Goal: Navigation & Orientation: Find specific page/section

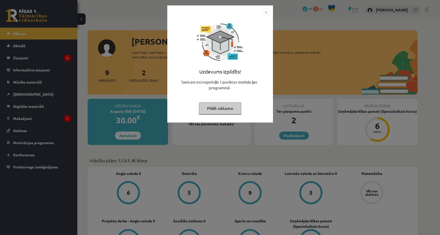
click at [208, 111] on button "Pildīt nākamo" at bounding box center [220, 108] width 42 height 12
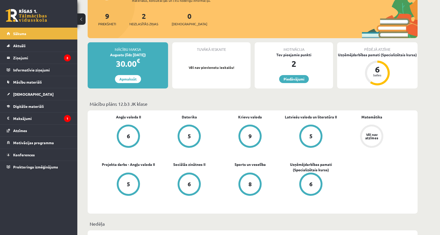
scroll to position [57, 0]
click at [63, 57] on legend "Ziņojumi 2" at bounding box center [42, 58] width 58 height 12
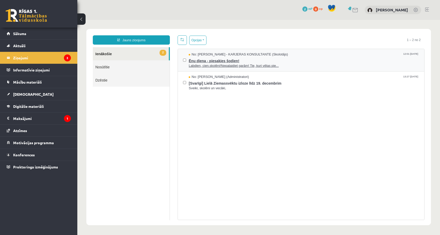
click at [229, 62] on span "Ēnu diena - piesakies šodien!" at bounding box center [304, 60] width 231 height 6
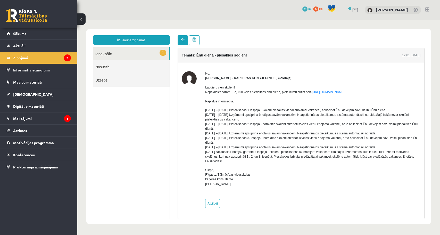
click at [182, 41] on span at bounding box center [183, 40] width 4 height 4
click at [180, 39] on link at bounding box center [183, 40] width 10 height 10
click at [182, 38] on span at bounding box center [183, 40] width 4 height 4
click at [140, 55] on link "1 Ienākošie" at bounding box center [131, 53] width 76 height 13
click at [114, 54] on link "1 Ienākošie" at bounding box center [131, 53] width 76 height 13
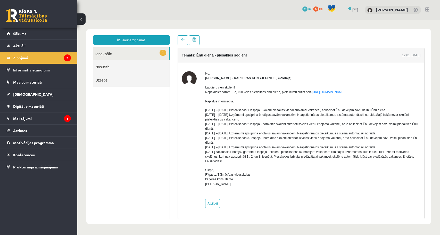
click at [106, 53] on link "1 Ienākošie" at bounding box center [131, 53] width 76 height 13
click at [38, 97] on link "[DEMOGRAPHIC_DATA]" at bounding box center [39, 94] width 64 height 12
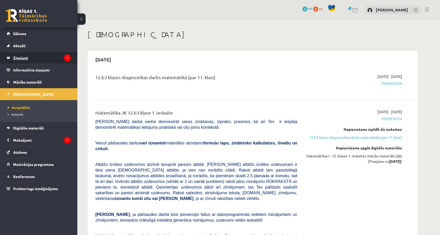
click at [52, 59] on legend "Ziņojumi 1" at bounding box center [42, 58] width 58 height 12
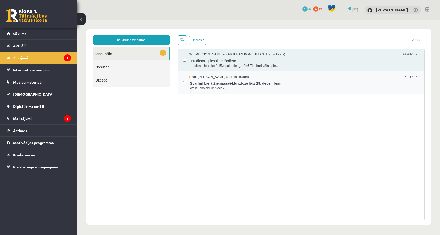
click at [210, 87] on span "Sveiki, skolēni un vecāki," at bounding box center [304, 88] width 231 height 5
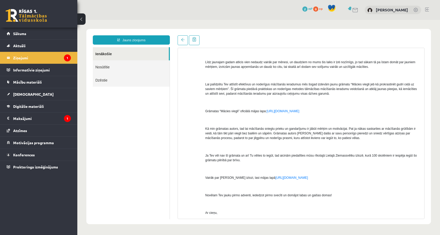
scroll to position [54, 0]
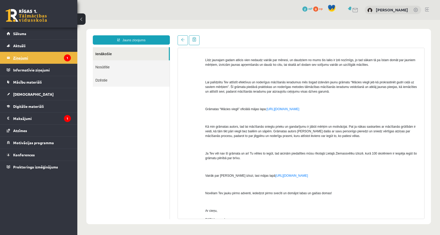
click at [59, 58] on legend "Ziņojumi 1" at bounding box center [42, 58] width 58 height 12
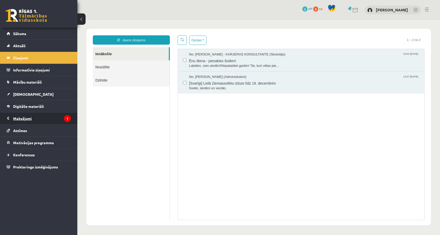
scroll to position [0, 0]
click at [32, 119] on legend "Maksājumi 1" at bounding box center [42, 119] width 58 height 12
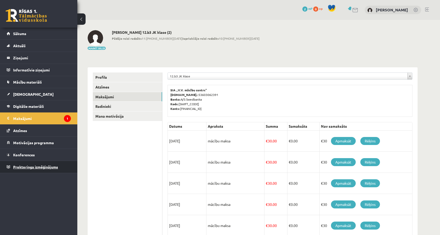
click at [29, 169] on span "Proktoringa izmēģinājums" at bounding box center [35, 167] width 45 height 5
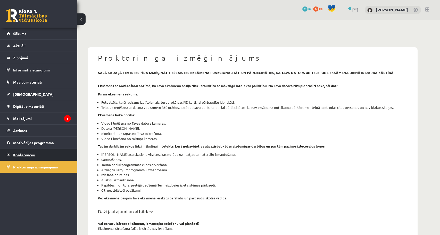
click at [28, 153] on link "Konferences" at bounding box center [39, 155] width 64 height 12
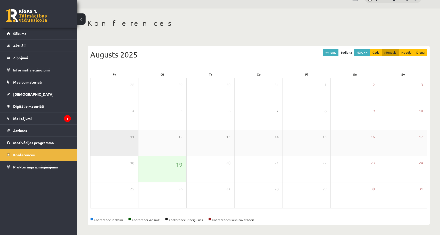
scroll to position [11, 0]
click at [365, 49] on button "Nāk. >>" at bounding box center [363, 52] width 16 height 7
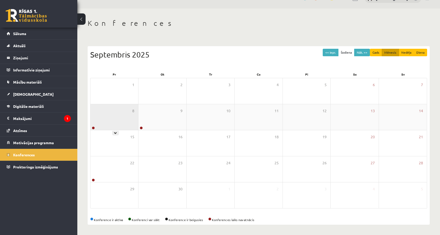
click at [124, 117] on div "8" at bounding box center [115, 117] width 48 height 26
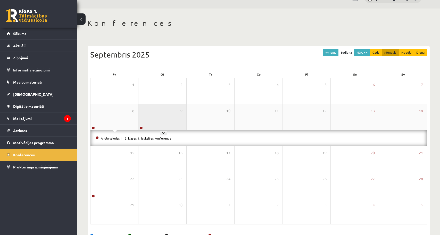
click at [154, 115] on div "9" at bounding box center [163, 117] width 48 height 26
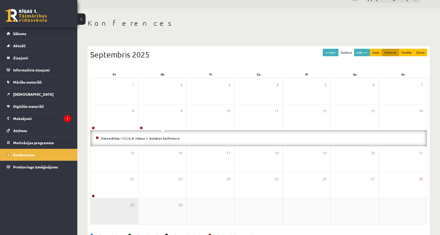
click at [124, 203] on div "29" at bounding box center [115, 211] width 48 height 26
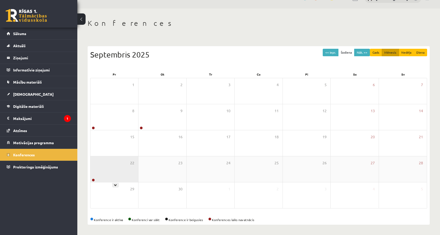
click at [126, 163] on div "22" at bounding box center [115, 169] width 48 height 26
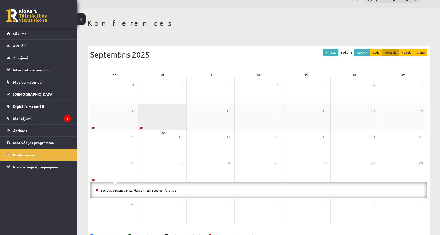
click at [156, 118] on div "9" at bounding box center [163, 117] width 48 height 26
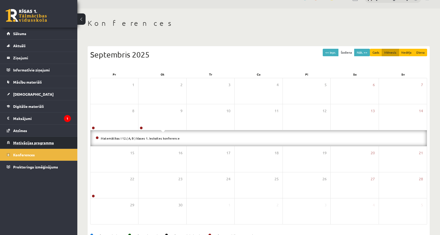
click at [42, 141] on span "Motivācijas programma" at bounding box center [33, 142] width 41 height 5
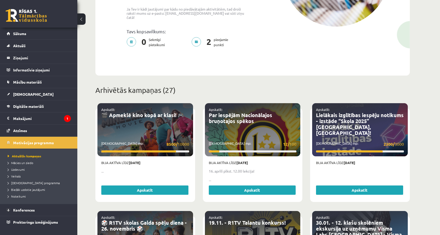
scroll to position [140, 0]
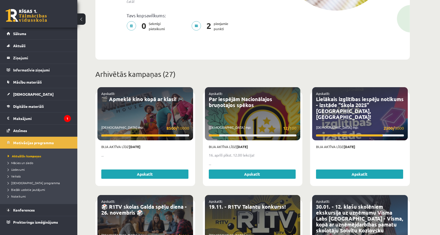
click at [159, 170] on link "Apskatīt" at bounding box center [144, 174] width 87 height 9
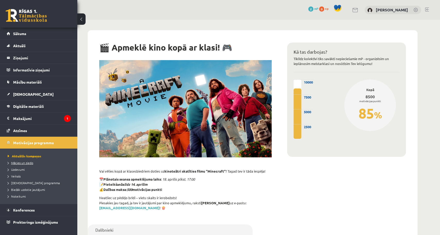
click at [26, 165] on link "Mācies un ziedo" at bounding box center [40, 163] width 65 height 5
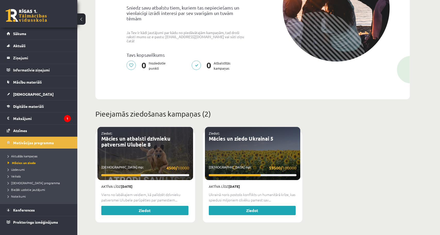
scroll to position [95, 0]
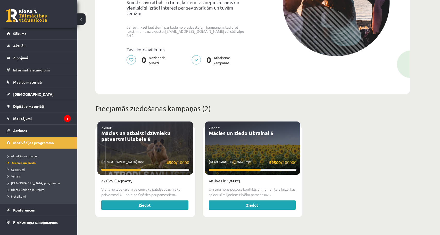
click at [15, 171] on span "Uzdevumi" at bounding box center [16, 169] width 17 height 4
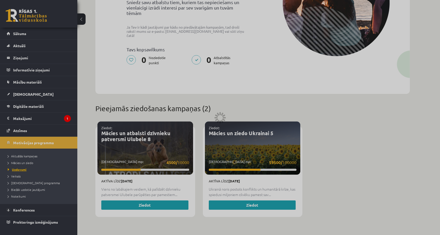
scroll to position [35, 0]
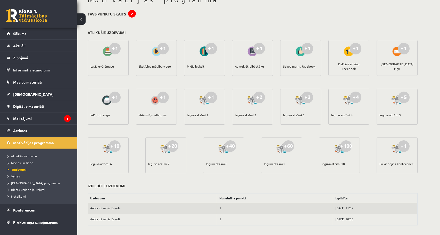
click at [17, 178] on link "Veikals" at bounding box center [40, 176] width 65 height 5
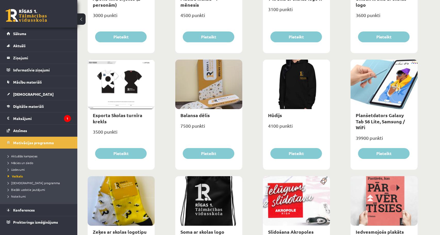
scroll to position [255, 0]
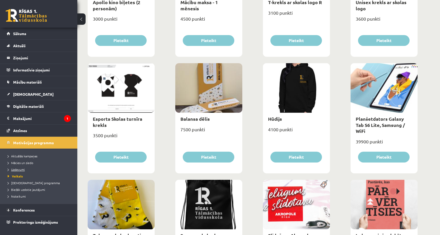
click at [16, 168] on span "Uzdevumi" at bounding box center [16, 169] width 17 height 4
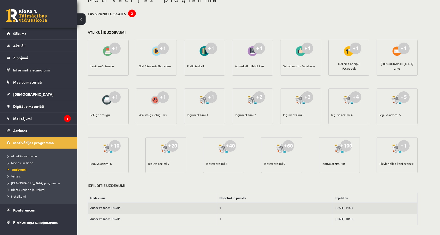
scroll to position [35, 0]
click at [20, 176] on span "Veikals" at bounding box center [14, 176] width 13 height 4
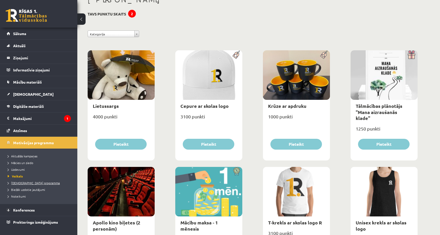
click at [20, 183] on span "[DEMOGRAPHIC_DATA] programma" at bounding box center [34, 183] width 52 height 4
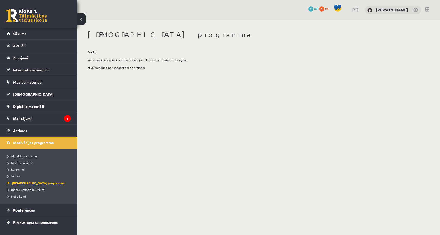
click at [21, 189] on span "Biežāk uzdotie jautājumi" at bounding box center [26, 190] width 37 height 4
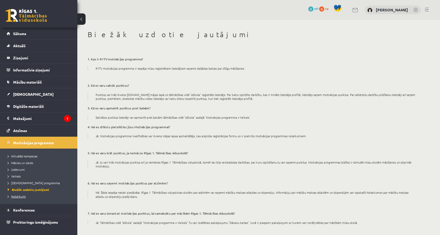
click at [16, 196] on span "Noteikumi" at bounding box center [17, 196] width 18 height 4
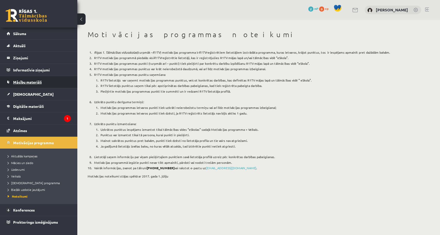
click at [26, 86] on link "Mācību materiāli" at bounding box center [39, 82] width 64 height 12
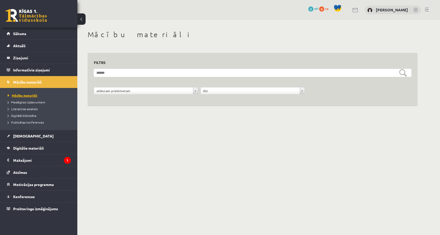
click at [28, 95] on span "Mācību materiāli" at bounding box center [23, 95] width 30 height 4
click at [30, 68] on legend "Informatīvie ziņojumi 0" at bounding box center [42, 70] width 58 height 12
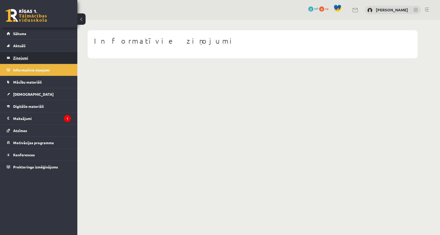
click at [26, 61] on legend "Ziņojumi 0" at bounding box center [42, 58] width 58 height 12
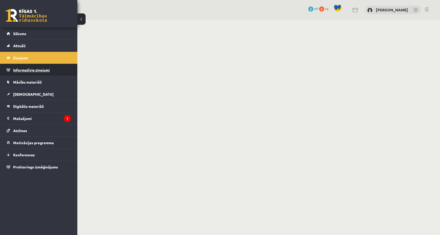
click at [23, 69] on legend "Informatīvie ziņojumi 0" at bounding box center [42, 70] width 58 height 12
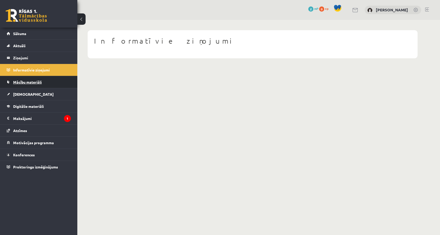
click at [23, 84] on span "Mācību materiāli" at bounding box center [27, 82] width 29 height 5
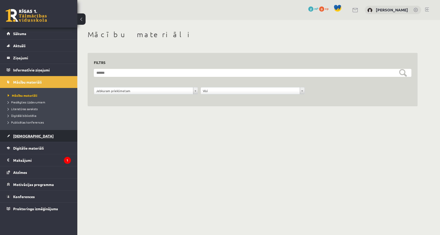
click at [22, 135] on span "[DEMOGRAPHIC_DATA]" at bounding box center [33, 136] width 41 height 5
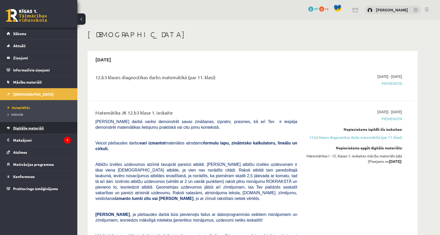
click at [25, 130] on span "Digitālie materiāli" at bounding box center [28, 128] width 31 height 5
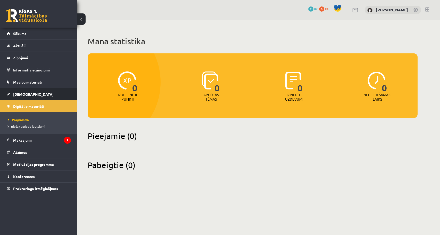
click at [26, 94] on span "[DEMOGRAPHIC_DATA]" at bounding box center [33, 94] width 41 height 5
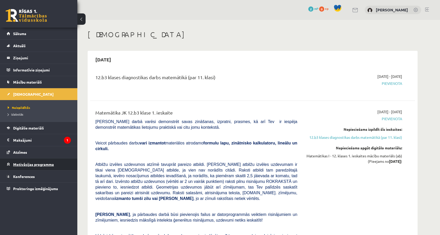
click at [36, 164] on span "Motivācijas programma" at bounding box center [33, 164] width 41 height 5
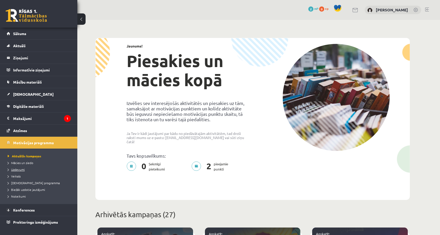
click at [25, 170] on span "Uzdevumi" at bounding box center [16, 169] width 17 height 4
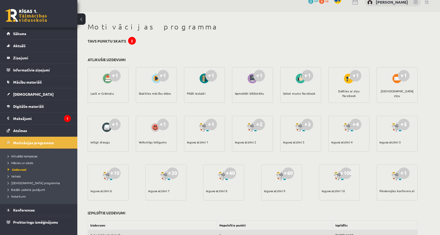
scroll to position [7, 0]
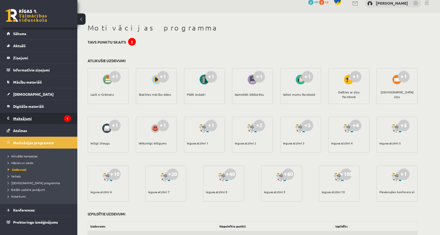
click at [43, 121] on legend "Maksājumi 1" at bounding box center [42, 119] width 58 height 12
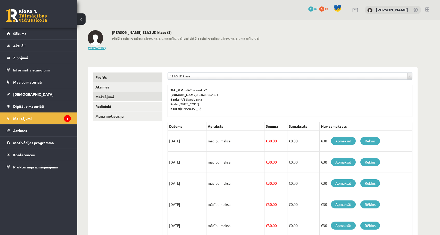
click at [102, 75] on link "Profils" at bounding box center [127, 78] width 69 height 10
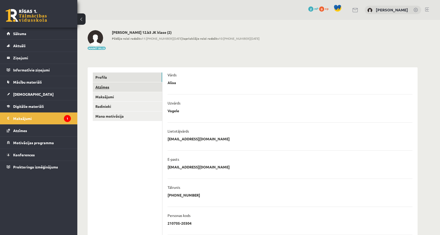
click at [108, 84] on link "Atzīmes" at bounding box center [127, 87] width 69 height 10
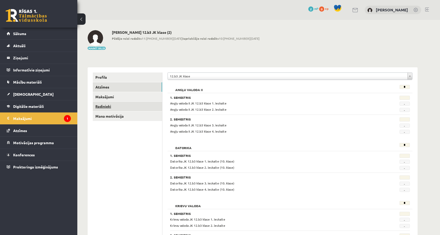
click at [130, 104] on link "Radinieki" at bounding box center [127, 107] width 69 height 10
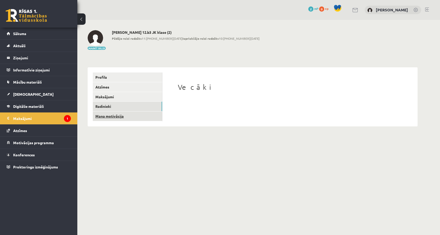
click at [129, 111] on link "Mana motivācija" at bounding box center [127, 116] width 69 height 10
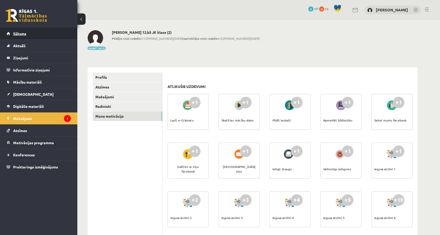
click at [40, 35] on link "Sākums" at bounding box center [39, 34] width 64 height 12
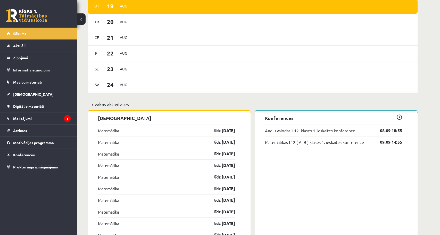
scroll to position [245, 0]
